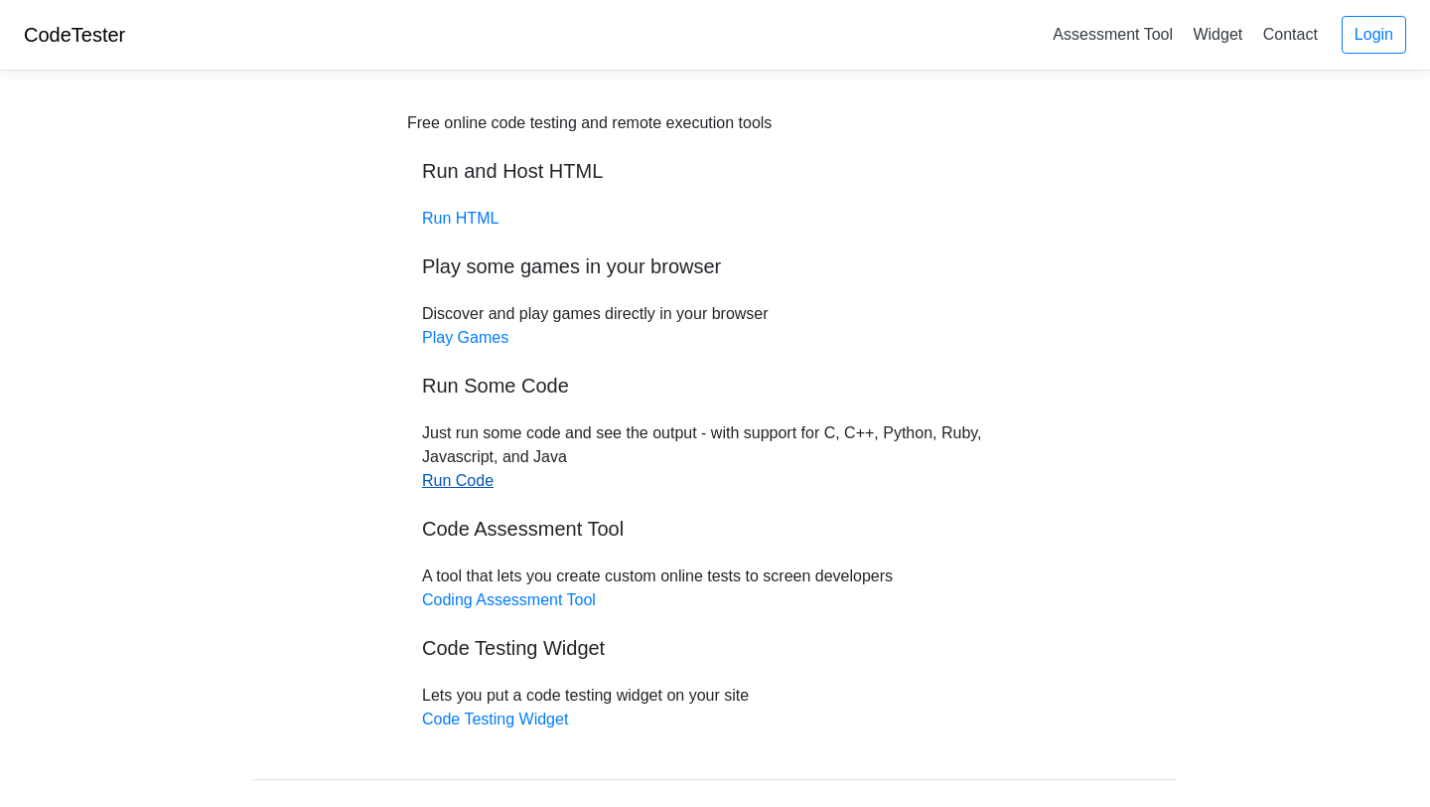
click at [481, 485] on link "Run Code" at bounding box center [458, 480] width 72 height 17
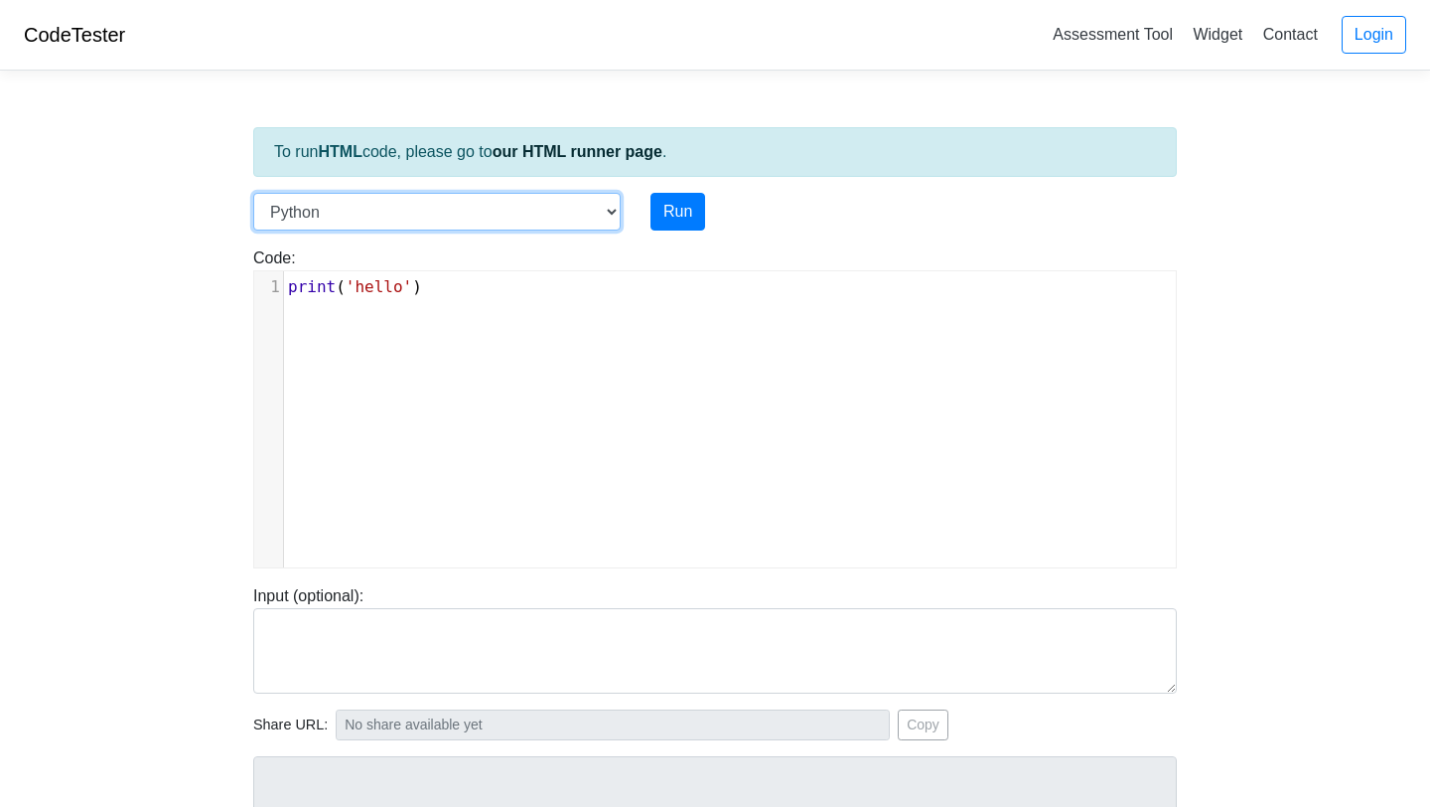
click at [614, 211] on select "C C++ Go Java Javascript Python Ruby" at bounding box center [437, 212] width 368 height 38
select select "c"
click at [253, 193] on select "C C++ Go Java Javascript Python Ruby" at bounding box center [437, 212] width 368 height 38
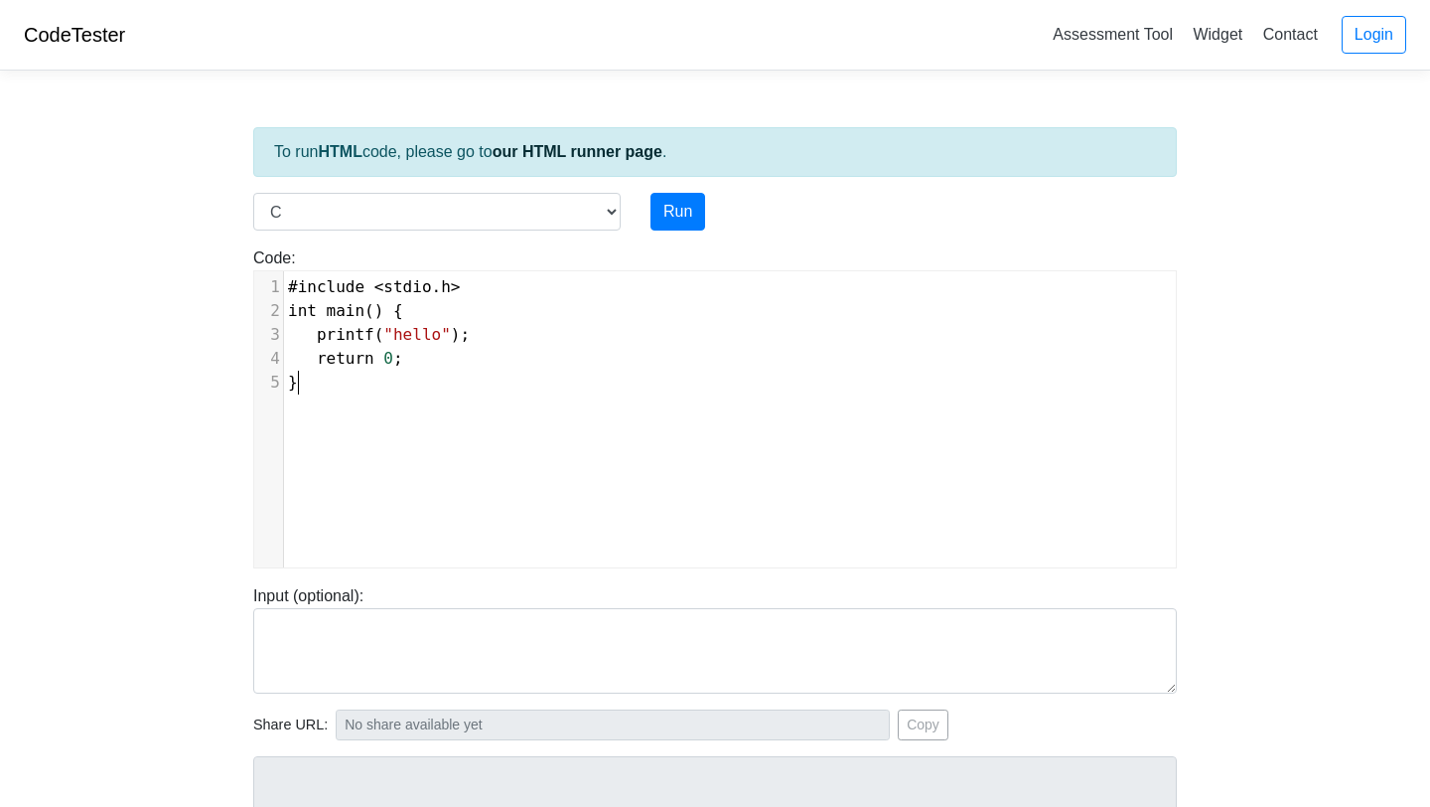
scroll to position [8, 0]
click at [609, 375] on pre "}" at bounding box center [730, 382] width 892 height 24
type textarea "}"
click at [609, 375] on pre "}" at bounding box center [730, 382] width 892 height 24
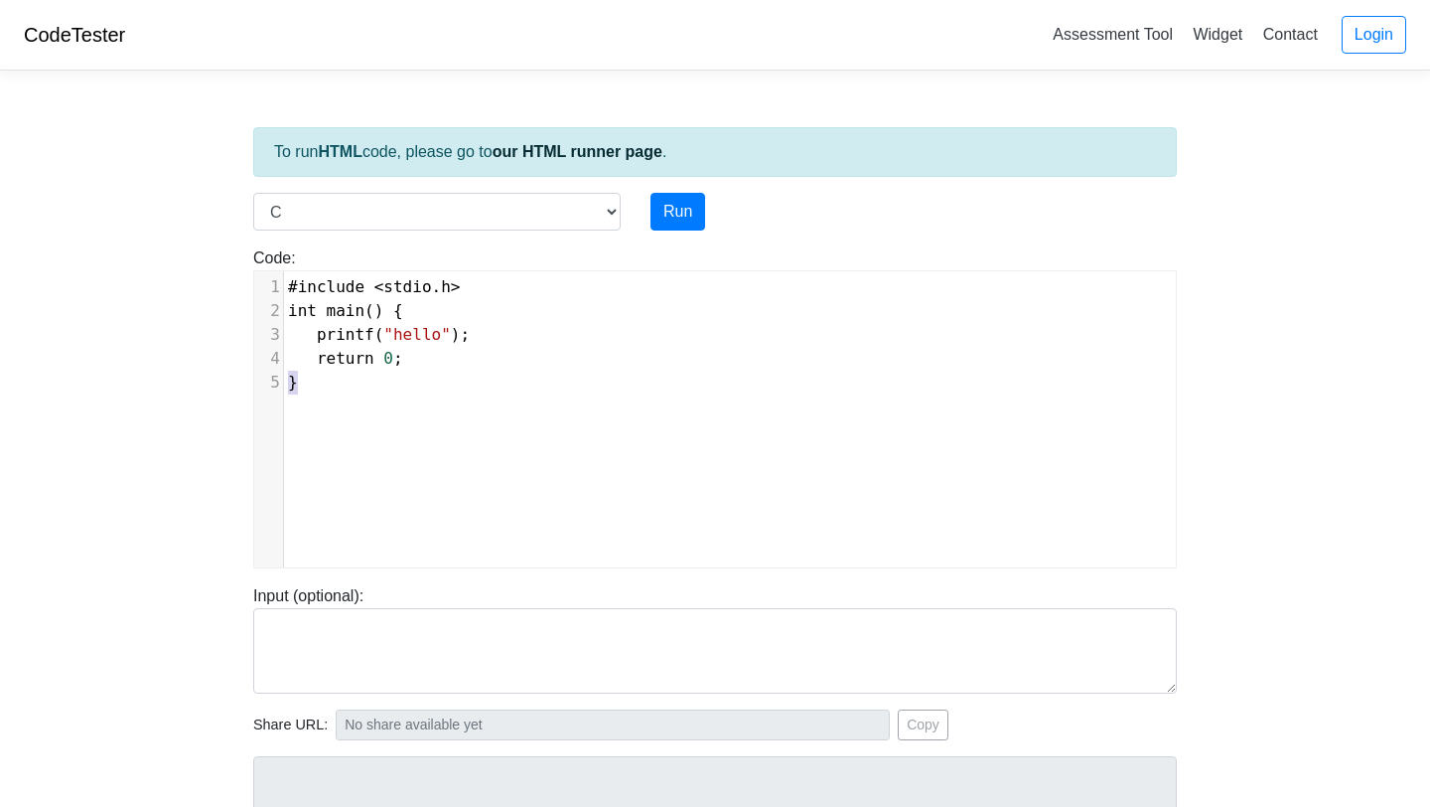
click at [609, 375] on pre "}" at bounding box center [730, 382] width 892 height 24
type textarea "​"
paste textarea
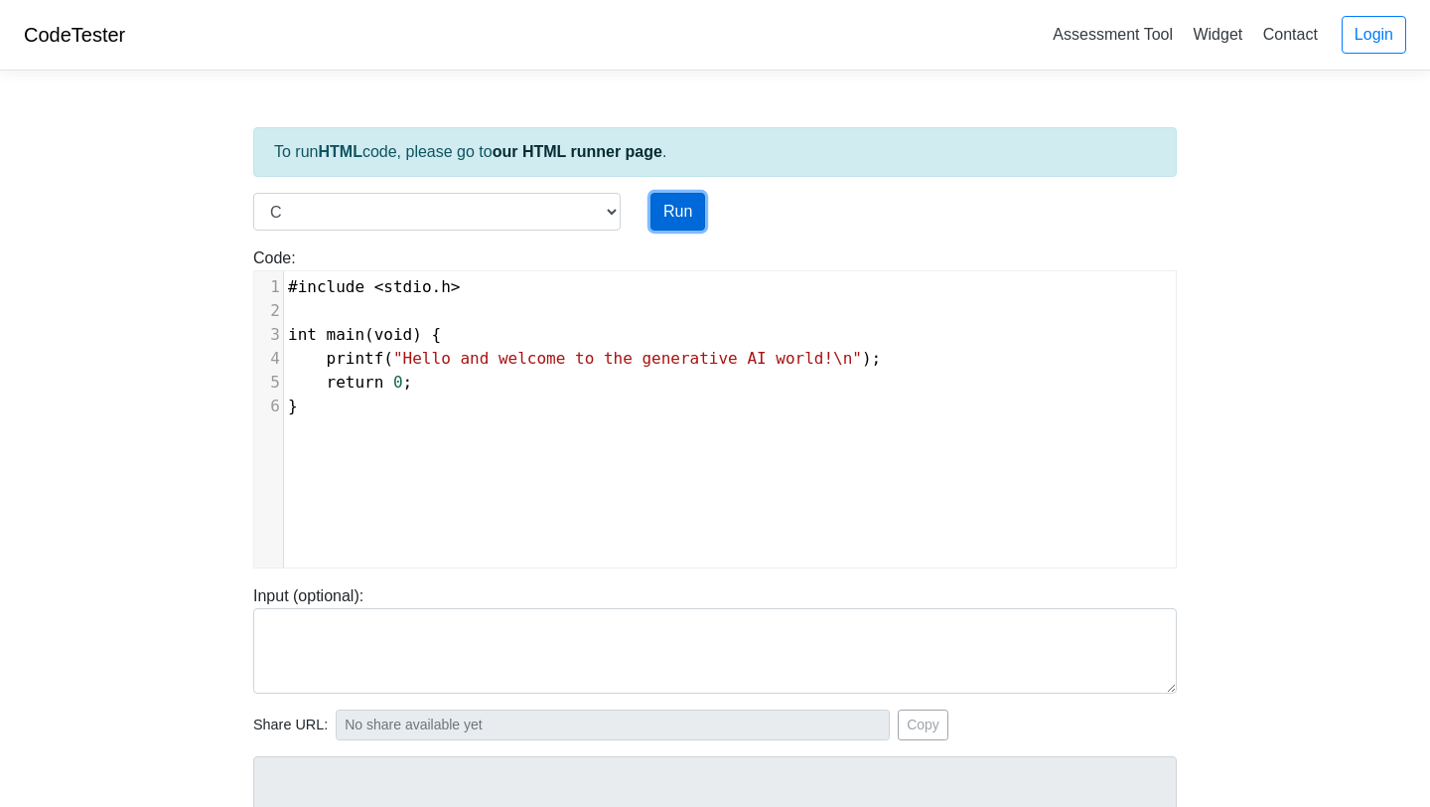
click at [684, 214] on button "Run" at bounding box center [678, 212] width 55 height 38
type input "https://codetester.io/runner?s=ZeX32Ep6lv"
type textarea "Stdout: Hello and welcome to the generative AI world!"
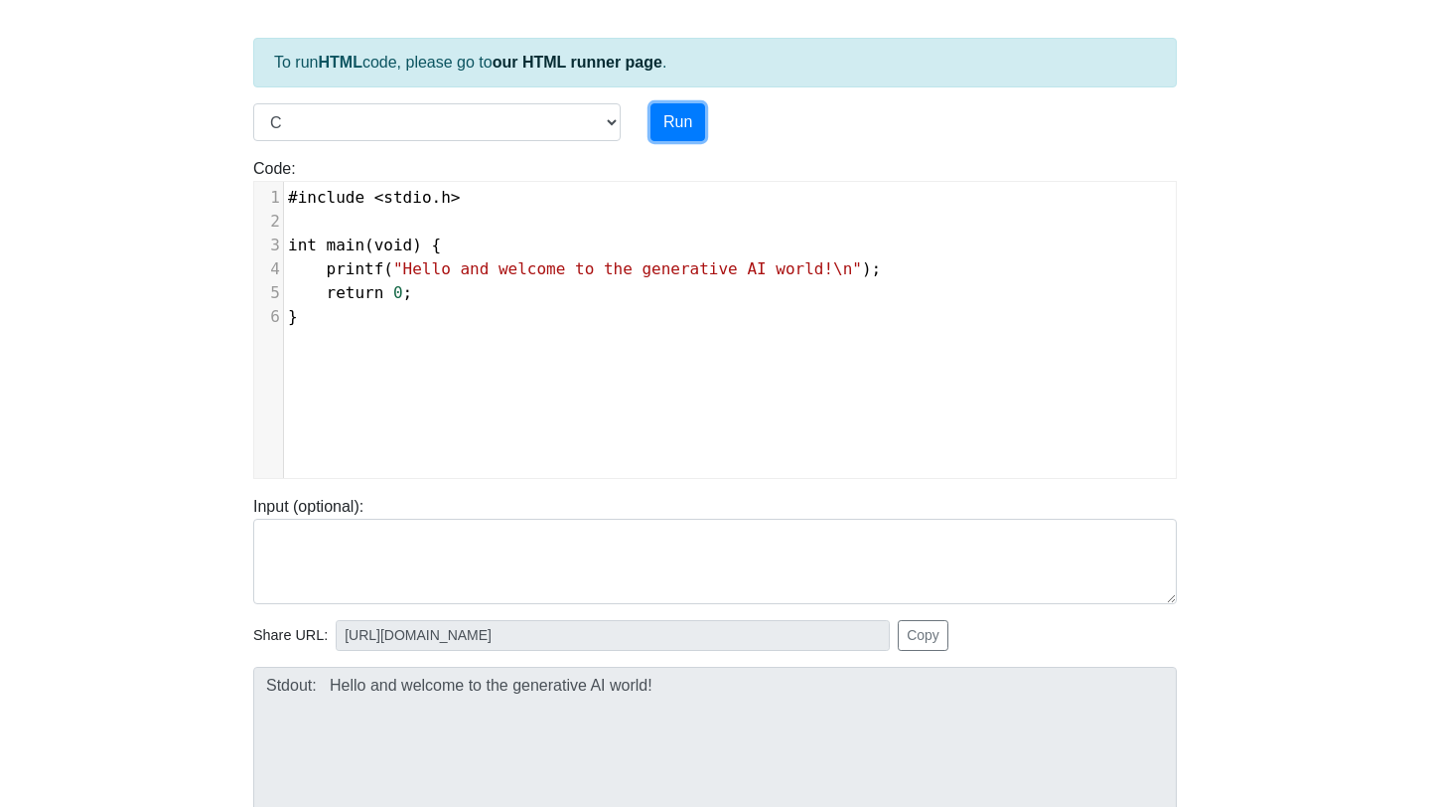
scroll to position [105, 0]
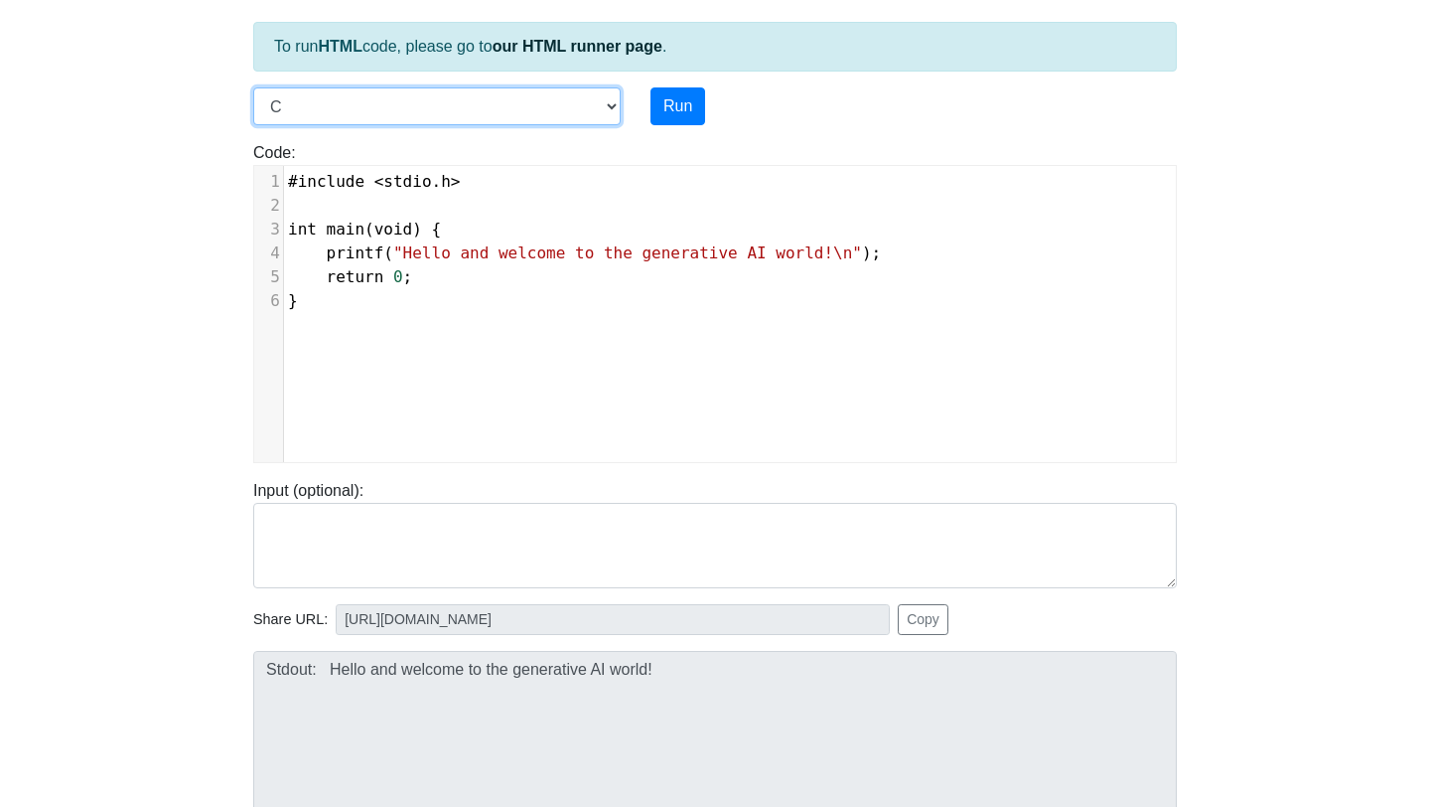
click at [612, 109] on select "C C++ Go Java Javascript Python Ruby" at bounding box center [437, 106] width 368 height 38
select select "python"
click at [253, 87] on select "C C++ Go Java Javascript Python Ruby" at bounding box center [437, 106] width 368 height 38
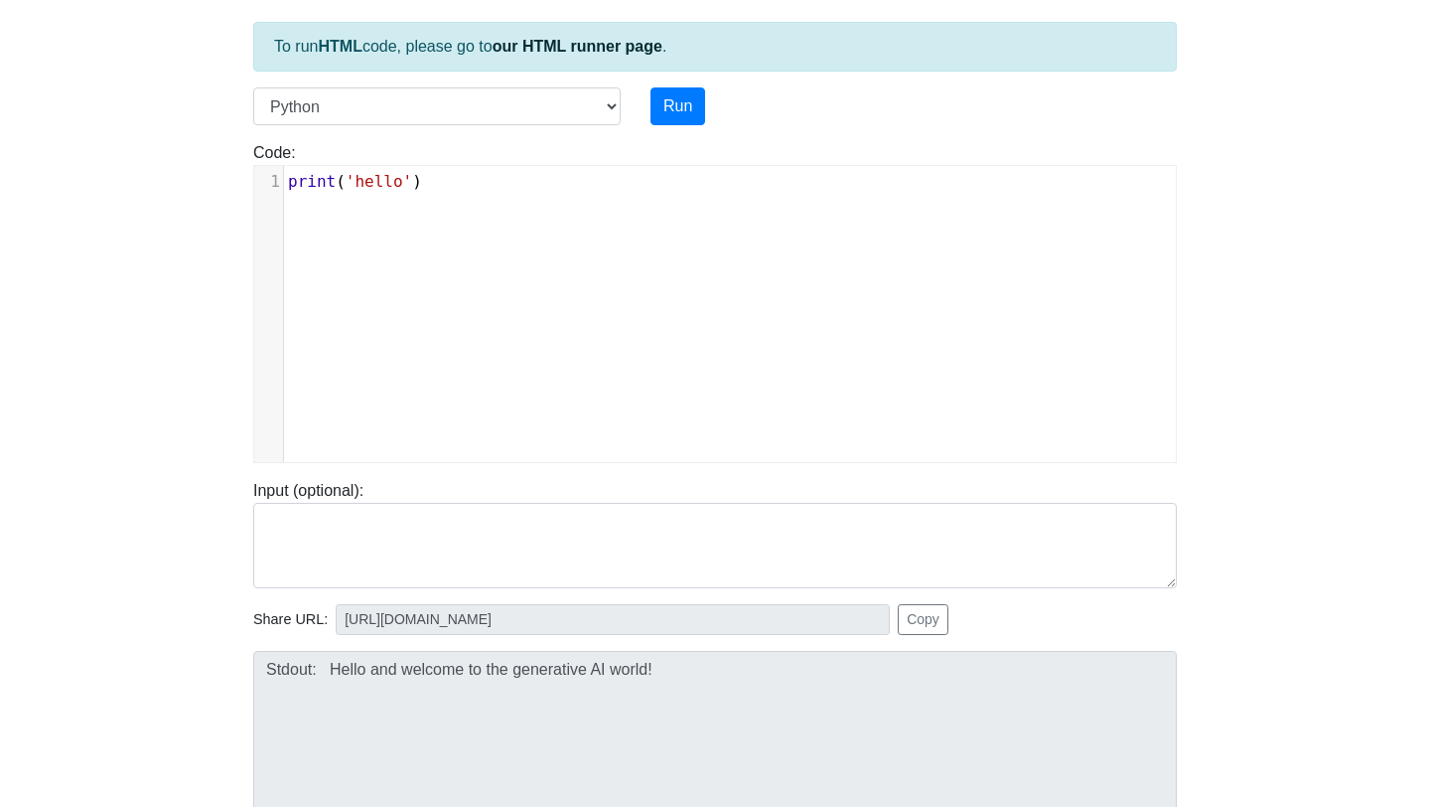
scroll to position [8, 0]
click at [380, 185] on span "'hello'" at bounding box center [379, 181] width 67 height 19
type textarea "print('hello')"
click at [380, 185] on span "'hello'" at bounding box center [379, 181] width 67 height 19
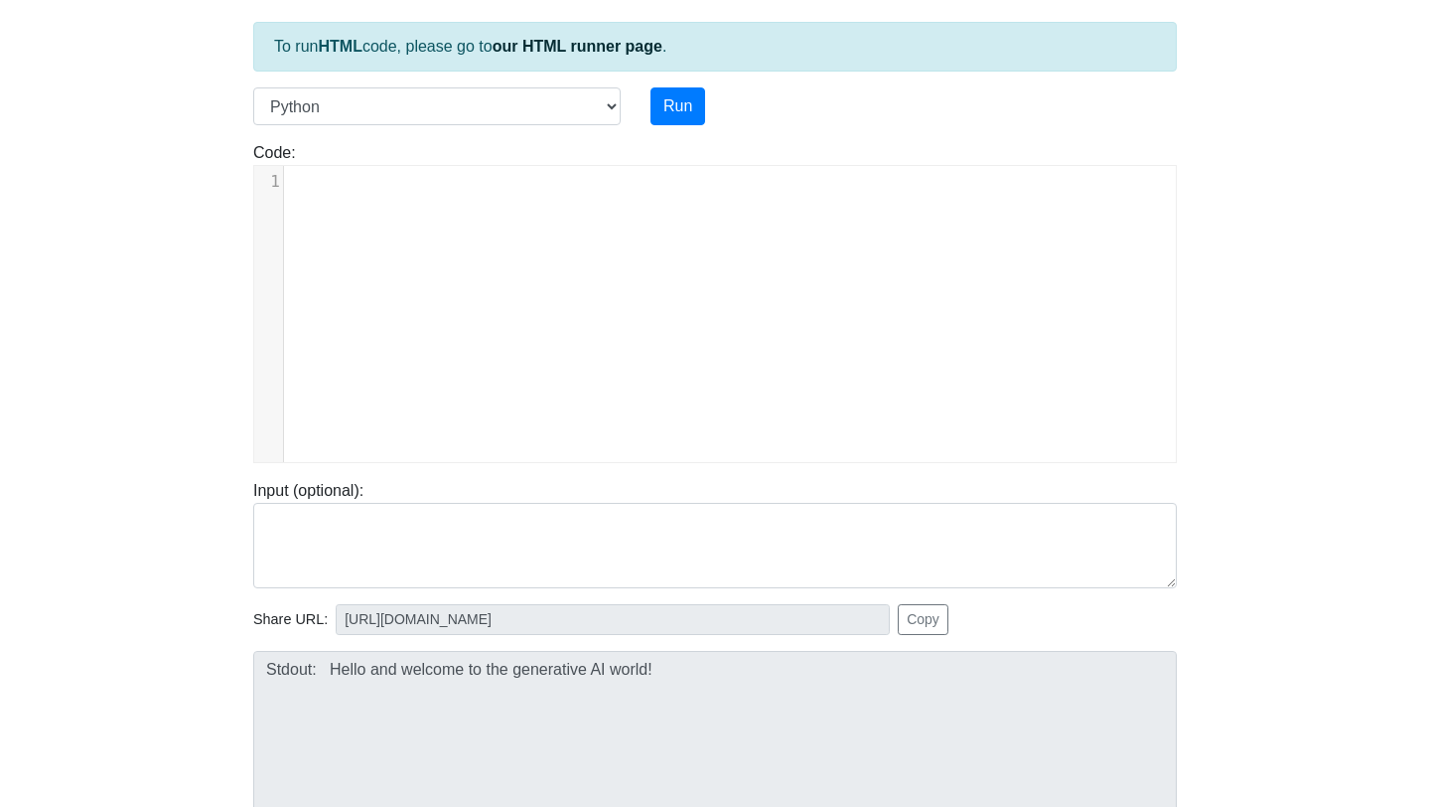
type textarea "​"
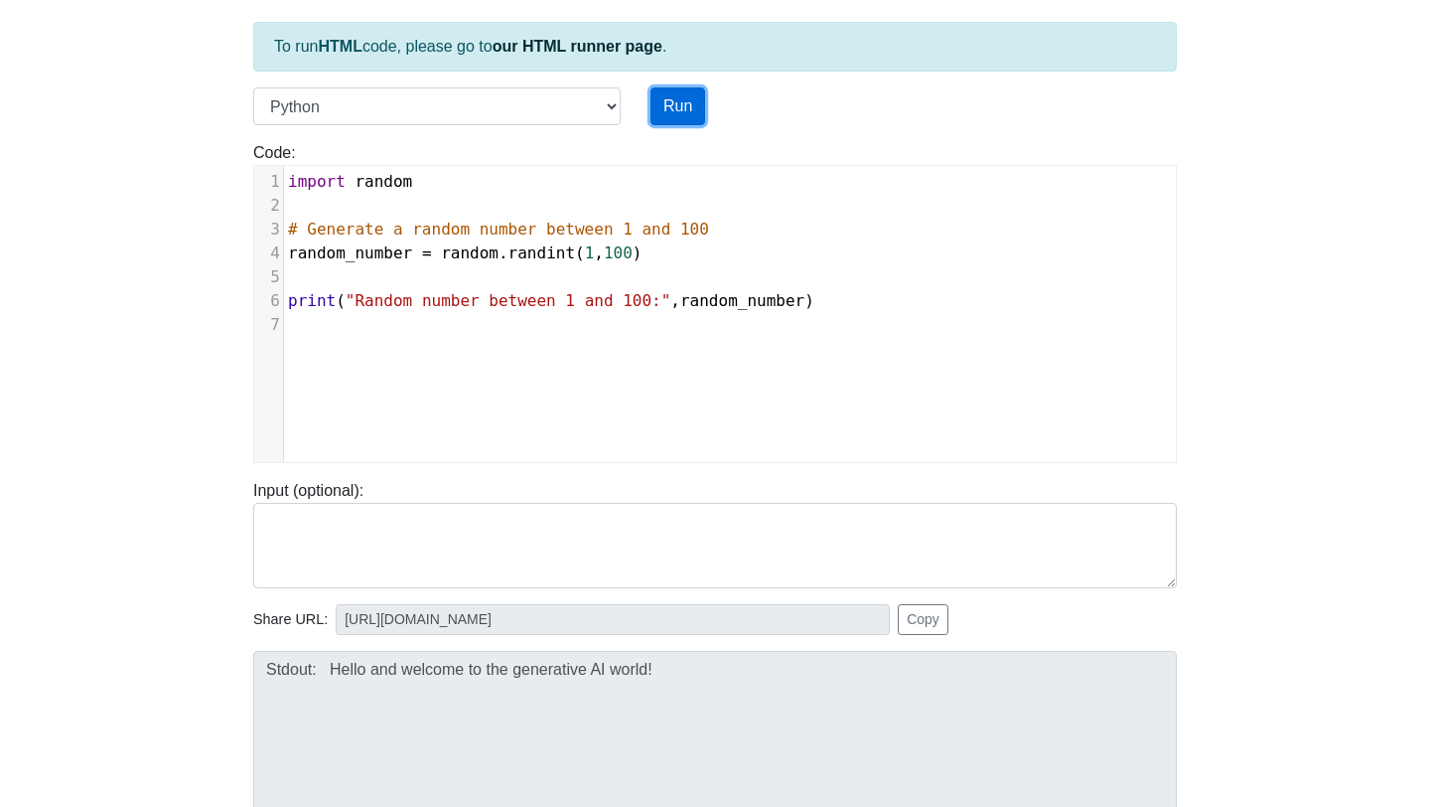
click at [693, 106] on button "Run" at bounding box center [678, 106] width 55 height 38
type input "https://codetester.io/runner?s=gVXBRPNeXQ"
type textarea "Stdout: Random number between 1 and 100: 56"
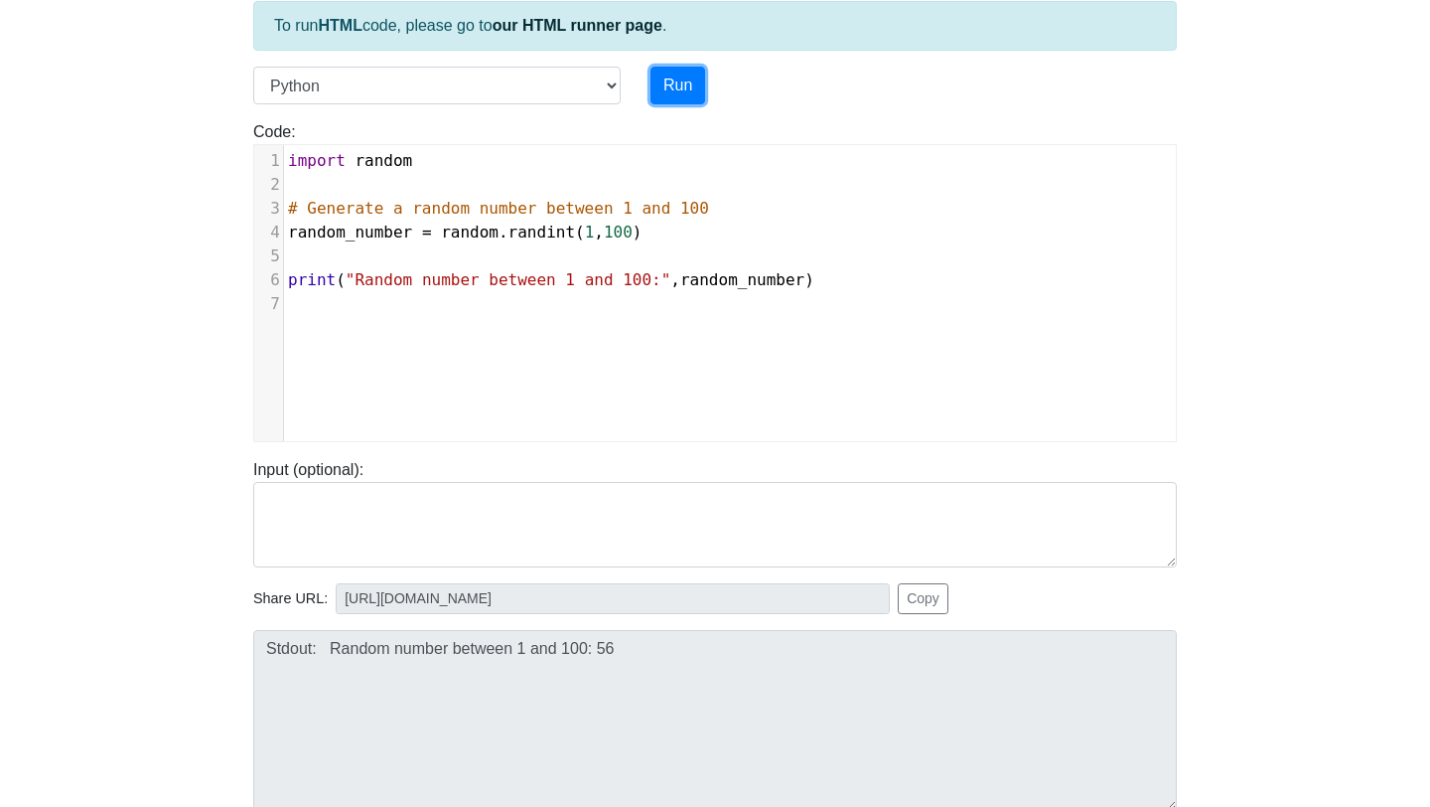
scroll to position [127, 0]
click at [690, 87] on button "Run" at bounding box center [678, 85] width 55 height 38
type input "https://codetester.io/runner?s=Axzb3rdwWJ"
type textarea "Stdout: Random number between 1 and 100: 7"
